Goal: Task Accomplishment & Management: Manage account settings

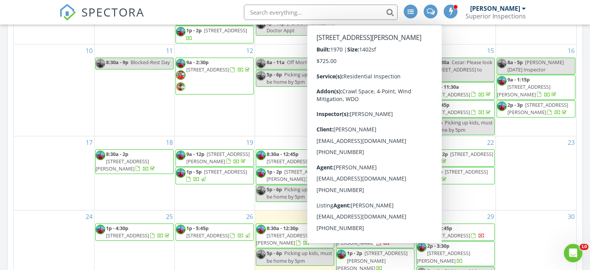
scroll to position [132, 0]
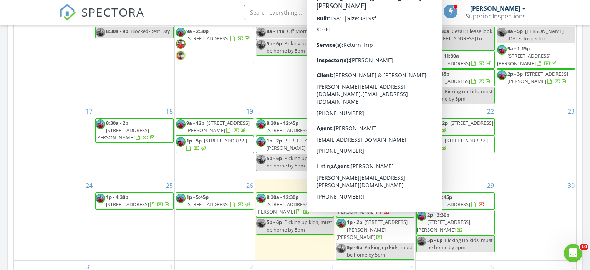
click at [359, 227] on span "[STREET_ADDRESS][PERSON_NAME][PERSON_NAME]" at bounding box center [372, 230] width 71 height 22
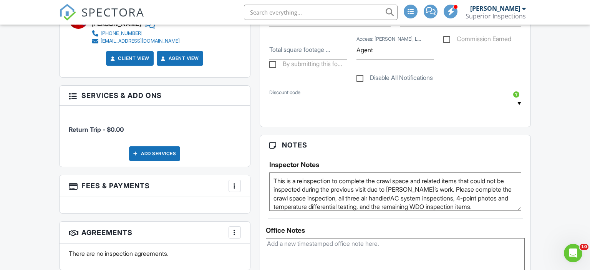
click at [280, 161] on h5 "Inspector Notes" at bounding box center [395, 165] width 253 height 8
click at [300, 164] on h5 "Inspector Notes" at bounding box center [395, 165] width 253 height 8
click at [307, 161] on h5 "Inspector Notes" at bounding box center [395, 165] width 253 height 8
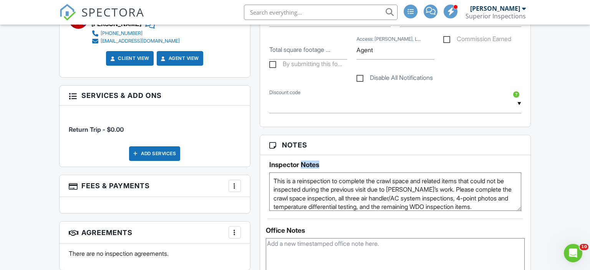
click at [307, 161] on h5 "Inspector Notes" at bounding box center [395, 165] width 253 height 8
click at [277, 162] on h5 "Inspector Notes" at bounding box center [395, 165] width 253 height 8
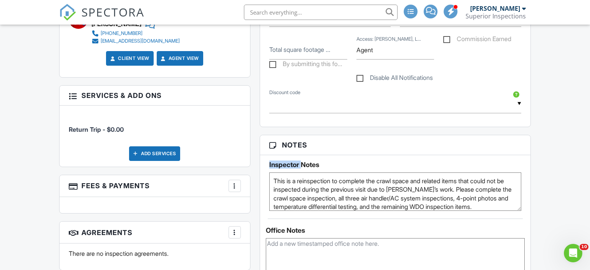
click at [277, 162] on h5 "Inspector Notes" at bounding box center [395, 165] width 253 height 8
click at [265, 147] on h3 "Notes" at bounding box center [395, 145] width 271 height 20
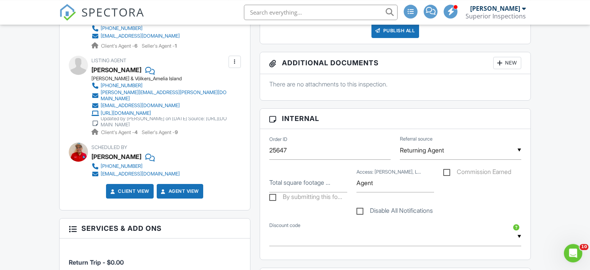
scroll to position [324, 0]
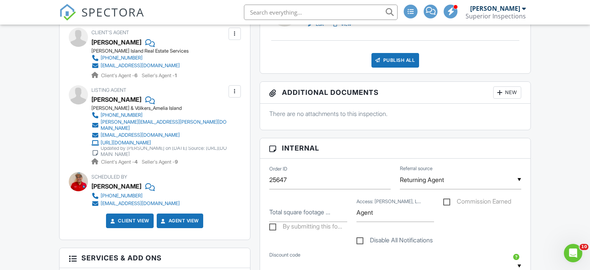
click at [257, 129] on div "Listing Agent Patti Burch Engel & Völkers_Amelia Island 904-753-4209 patti.burc…" at bounding box center [177, 125] width 172 height 81
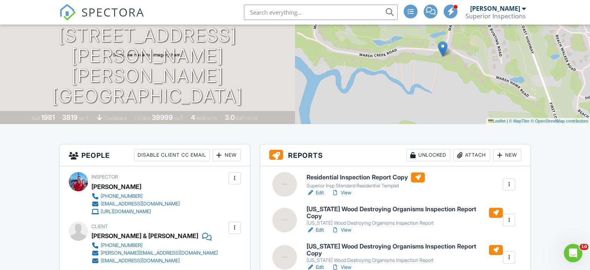
scroll to position [0, 0]
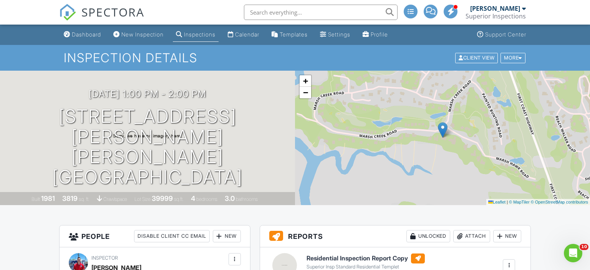
click at [196, 36] on div "Inspections" at bounding box center [200, 34] width 32 height 7
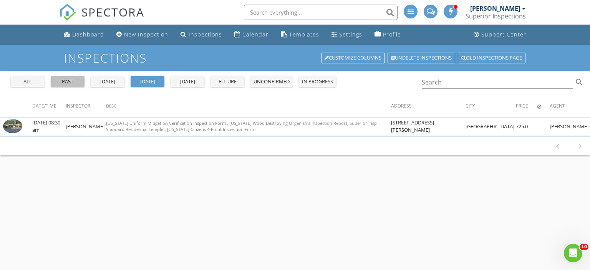
click at [73, 81] on div "past" at bounding box center [68, 82] width 28 height 8
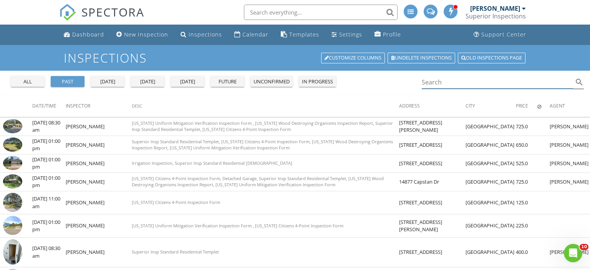
click at [444, 80] on input "Search" at bounding box center [497, 82] width 151 height 13
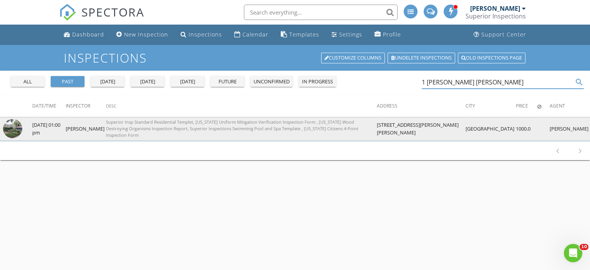
type input "1 [PERSON_NAME] [PERSON_NAME]"
click at [16, 128] on img at bounding box center [12, 128] width 19 height 19
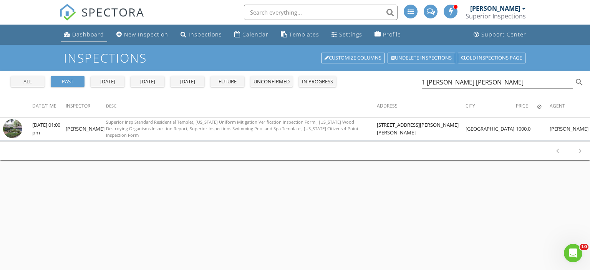
click at [76, 36] on div "Dashboard" at bounding box center [88, 34] width 32 height 7
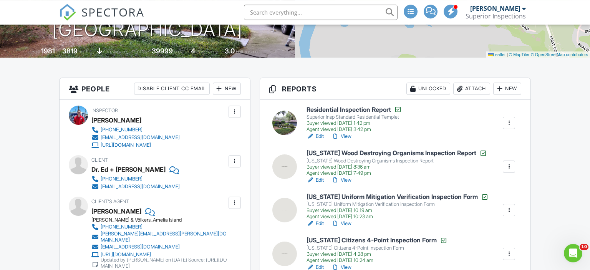
scroll to position [203, 0]
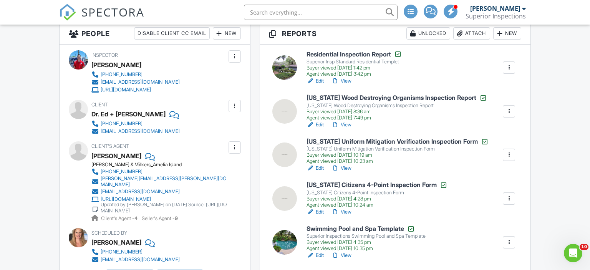
click at [351, 80] on link "View" at bounding box center [342, 81] width 20 height 8
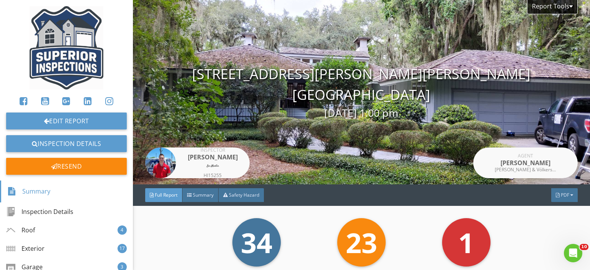
click at [331, 100] on div "1 Marsh Hawk Rd Fernandina Beach, FL 32034 08/27/2022 1:00 pm" at bounding box center [361, 92] width 457 height 57
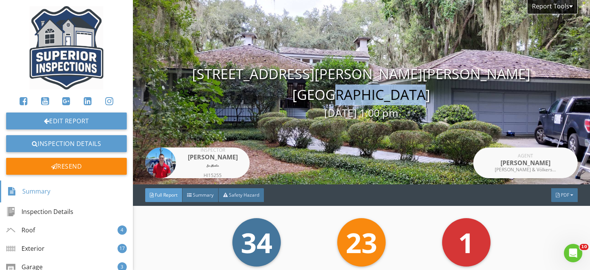
click at [331, 100] on div "1 Marsh Hawk Rd Fernandina Beach, FL 32034 08/27/2022 1:00 pm" at bounding box center [361, 92] width 457 height 57
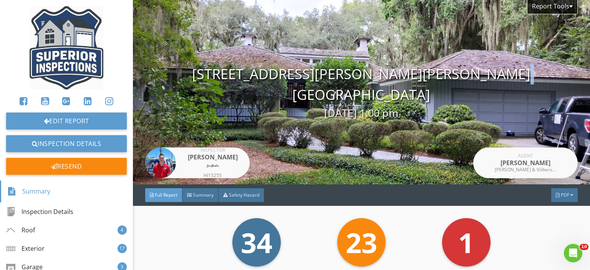
click at [331, 100] on div "1 Marsh Hawk Rd Fernandina Beach, FL 32034 08/27/2022 1:00 pm" at bounding box center [361, 92] width 457 height 57
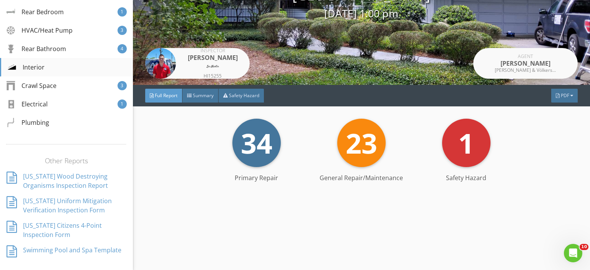
scroll to position [500, 0]
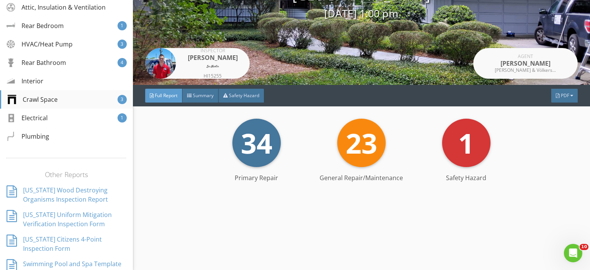
click at [45, 102] on div "Crawl Space" at bounding box center [32, 99] width 50 height 9
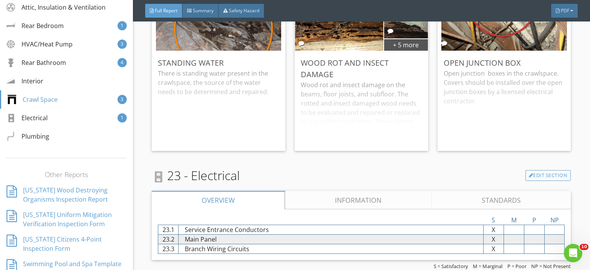
scroll to position [8352, 0]
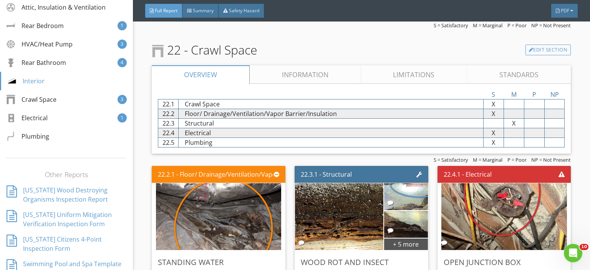
click at [284, 65] on link "Information" at bounding box center [305, 74] width 111 height 18
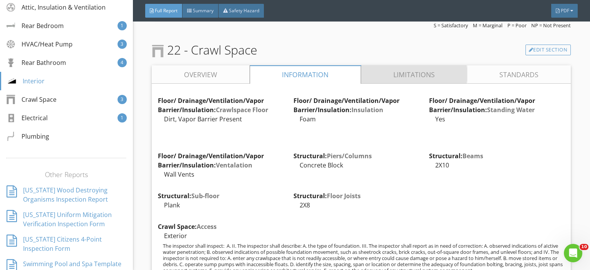
click at [410, 65] on link "Limitations" at bounding box center [414, 74] width 106 height 18
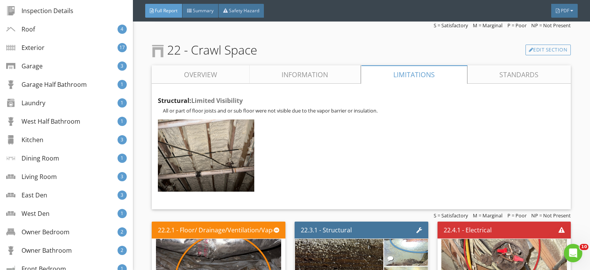
scroll to position [0, 0]
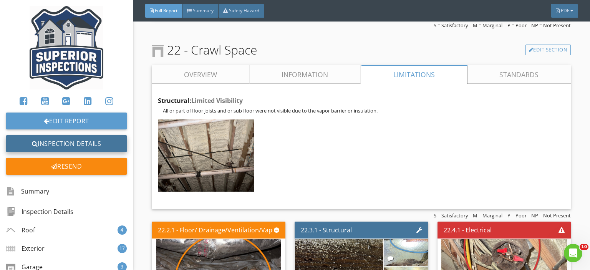
click at [25, 145] on link "Inspection Details" at bounding box center [66, 143] width 121 height 17
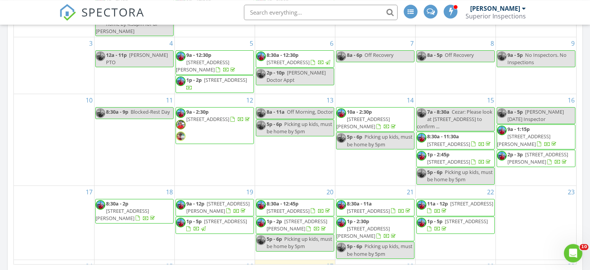
scroll to position [446, 0]
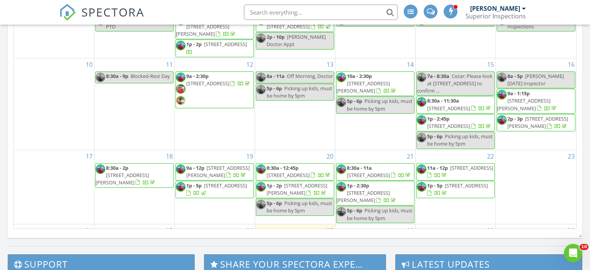
click at [200, 247] on div at bounding box center [295, 250] width 575 height 8
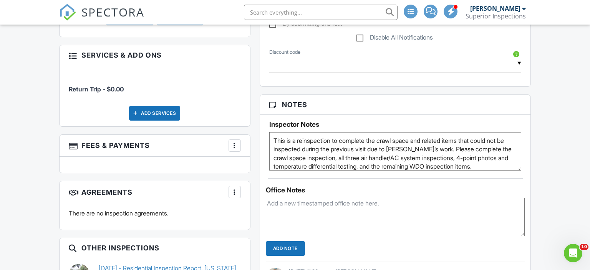
scroll to position [568, 0]
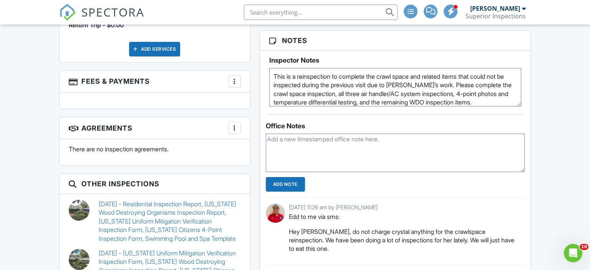
scroll to position [609, 0]
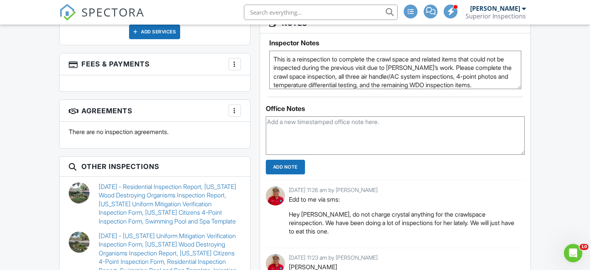
click at [368, 76] on textarea "This is a reinspection to complete the crawl space and related items that could…" at bounding box center [395, 70] width 253 height 38
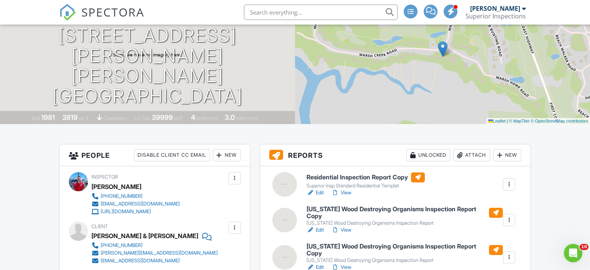
scroll to position [0, 0]
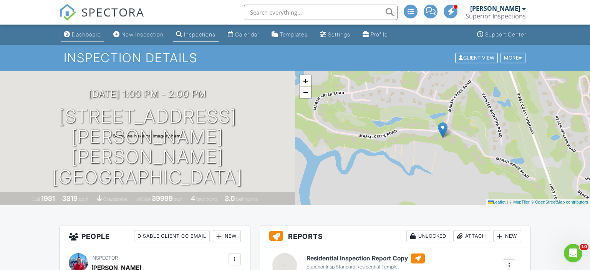
click at [72, 35] on div "Dashboard" at bounding box center [86, 34] width 29 height 7
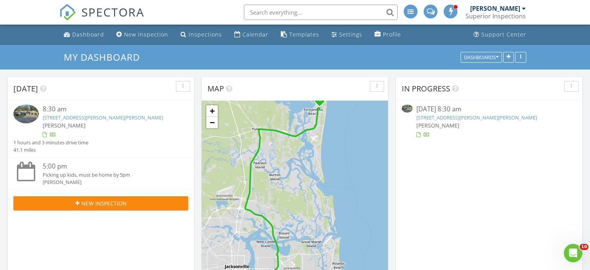
click at [115, 121] on link "709 Amelia Dr, Fernandina Beach, FL 32034" at bounding box center [103, 117] width 121 height 7
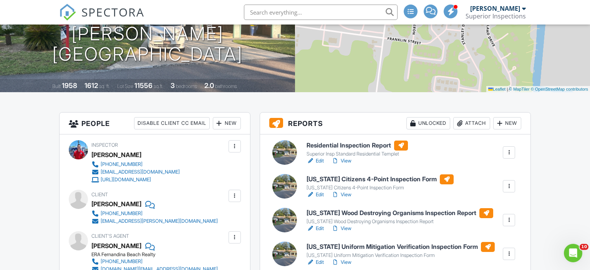
scroll to position [81, 0]
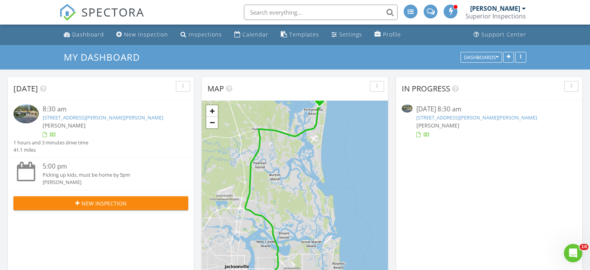
click at [121, 118] on link "709 Amelia Dr, Fernandina Beach, FL 32034" at bounding box center [103, 117] width 121 height 7
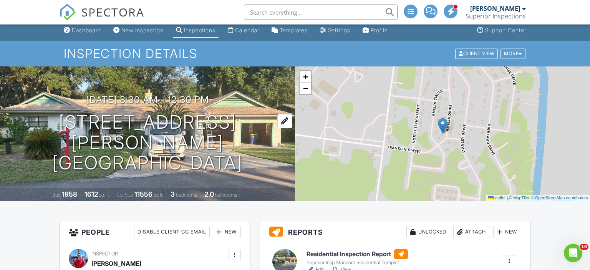
scroll to position [81, 0]
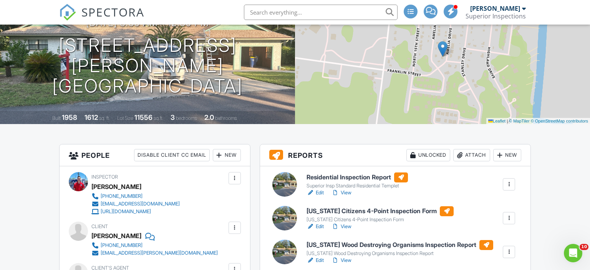
click at [344, 191] on link "View" at bounding box center [342, 193] width 20 height 8
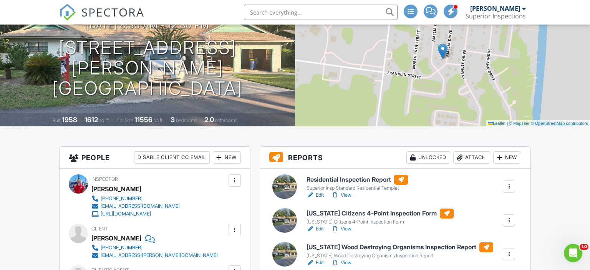
scroll to position [81, 0]
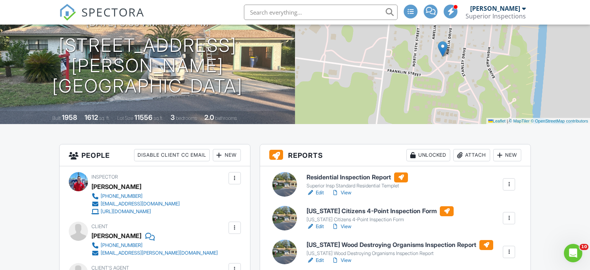
click at [347, 195] on link "View" at bounding box center [342, 193] width 20 height 8
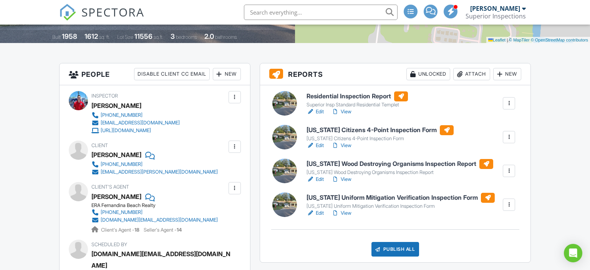
scroll to position [162, 0]
click at [346, 110] on link "View" at bounding box center [342, 112] width 20 height 8
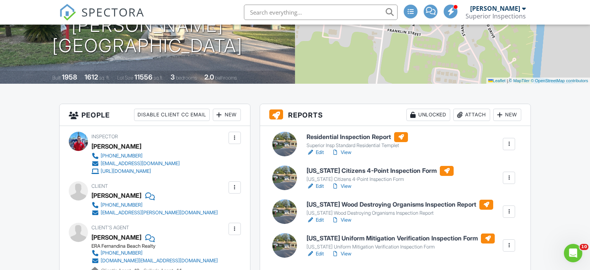
click at [318, 221] on link "Edit" at bounding box center [315, 220] width 17 height 8
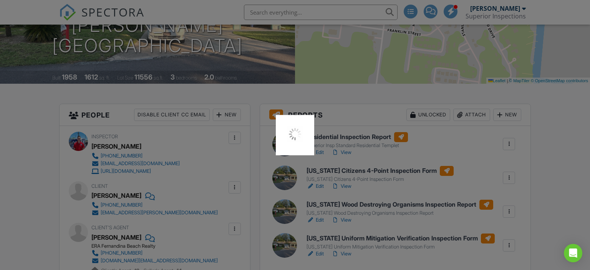
scroll to position [121, 0]
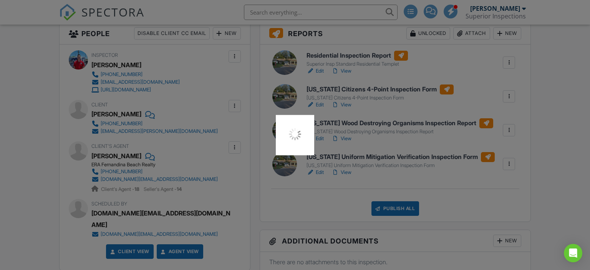
scroll to position [203, 0]
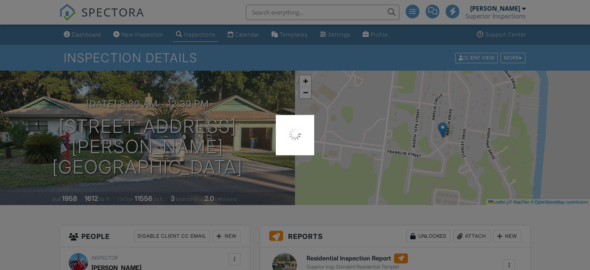
scroll to position [203, 0]
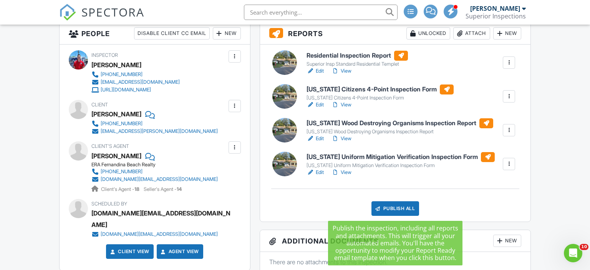
click at [381, 208] on div at bounding box center [378, 209] width 8 height 8
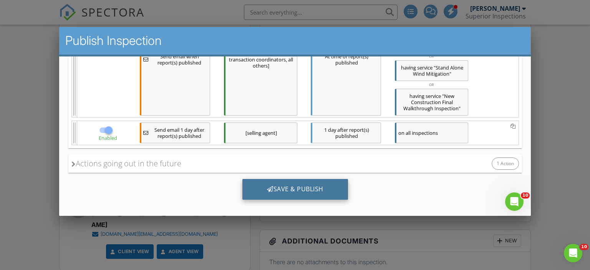
scroll to position [5, 0]
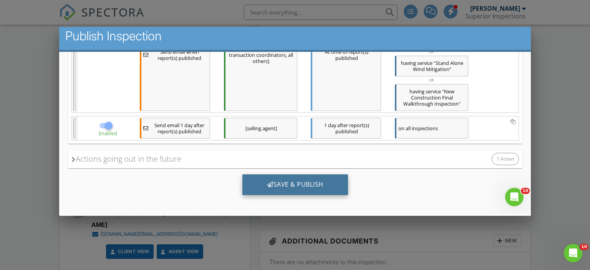
click at [290, 186] on div "Save & Publish" at bounding box center [295, 185] width 106 height 21
